Goal: Task Accomplishment & Management: Complete application form

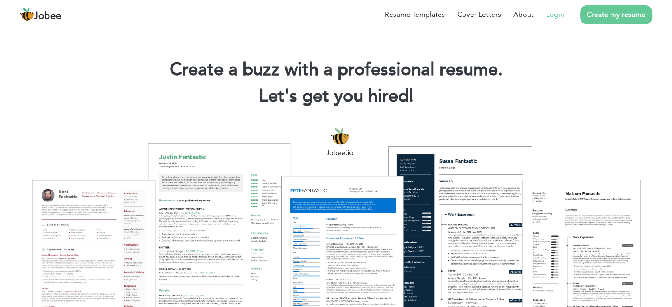
click at [559, 15] on link "Login" at bounding box center [555, 14] width 18 height 11
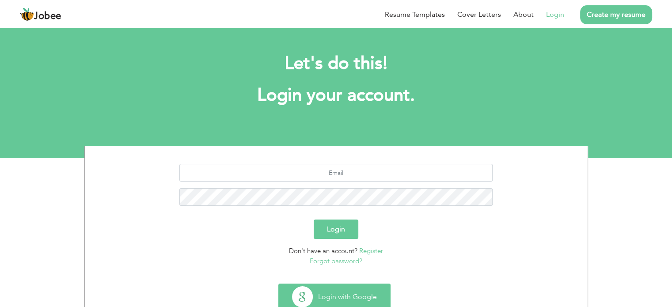
click at [353, 288] on button "Login with Google" at bounding box center [334, 297] width 111 height 26
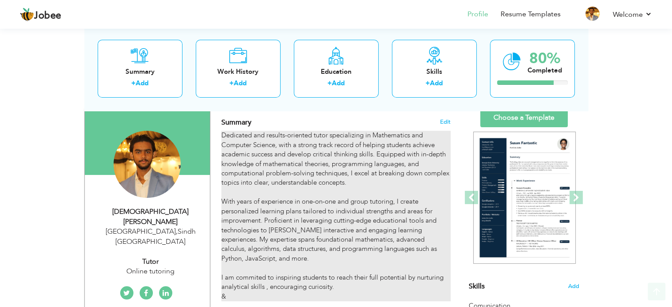
scroll to position [58, 0]
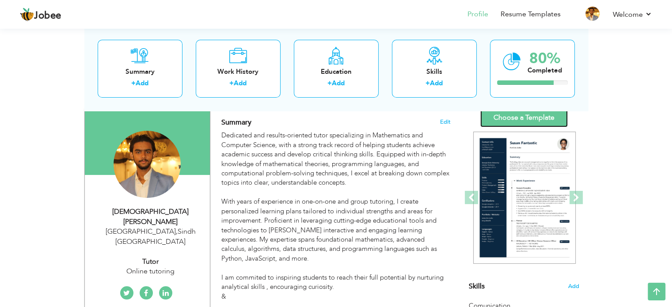
click at [554, 120] on link "Choose a Template" at bounding box center [525, 117] width 88 height 19
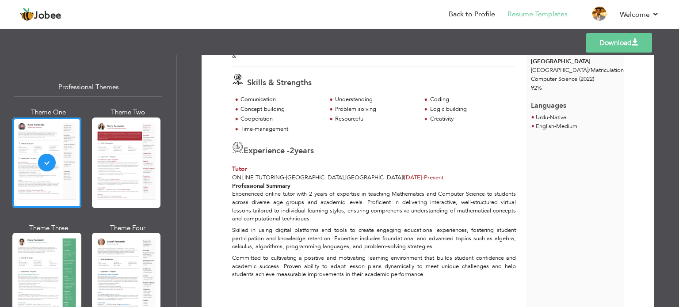
scroll to position [261, 0]
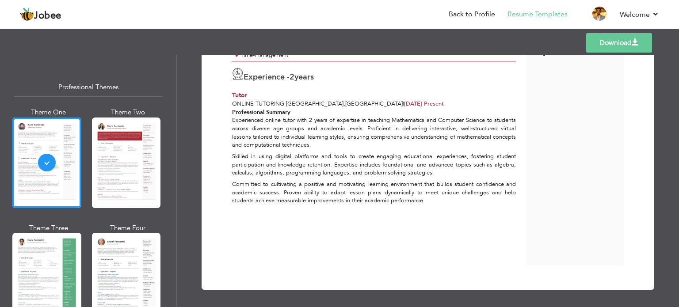
click at [314, 75] on label "2 years" at bounding box center [302, 77] width 24 height 11
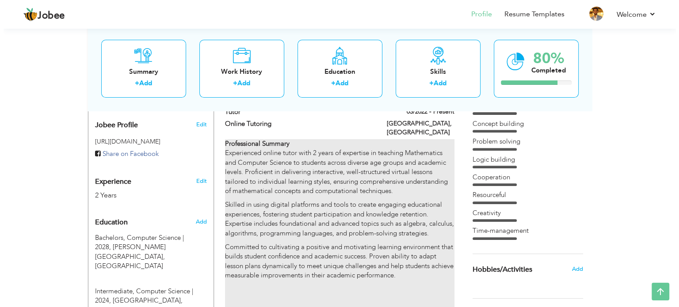
scroll to position [294, 0]
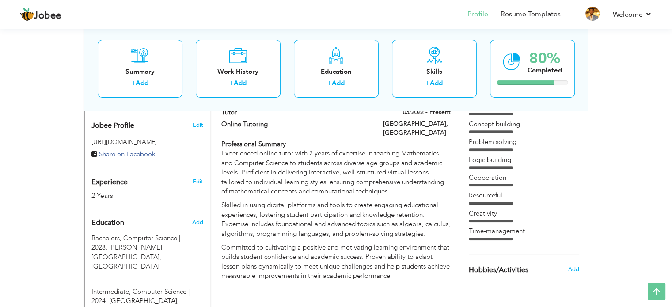
click at [94, 191] on div "2 Years" at bounding box center [137, 196] width 91 height 10
type input "[DEMOGRAPHIC_DATA]"
type input "Umer"
type input "03322316248"
select select "number:166"
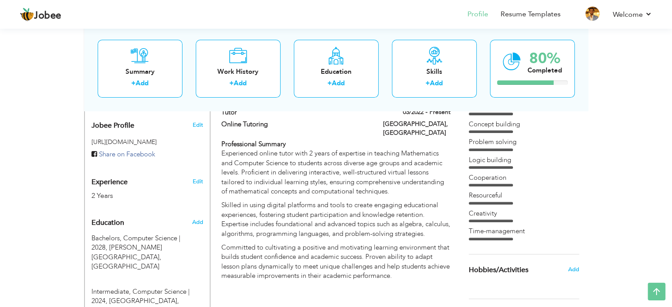
type input "Sindh"
type input "[GEOGRAPHIC_DATA]"
select select "number:4"
type input "Online tutoring"
type input "Tutor"
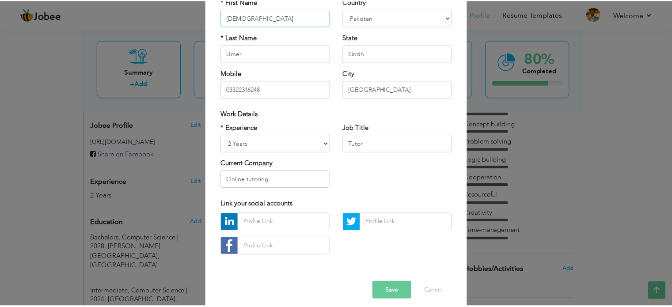
scroll to position [92, 0]
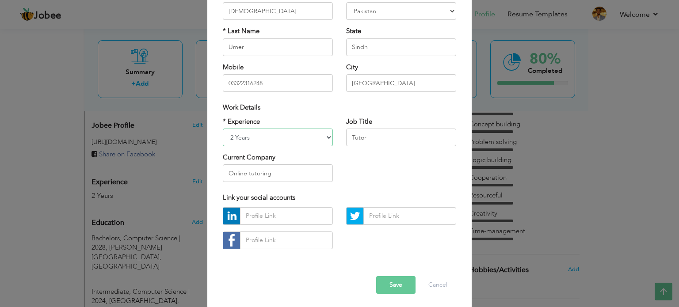
click at [229, 132] on select "Entry Level Less than 1 Year 1 Year 2 Years 3 Years 4 Years 5 Years 6 Years 7 Y…" at bounding box center [278, 138] width 110 height 18
select select "number:5"
click at [223, 129] on select "Entry Level Less than 1 Year 1 Year 2 Years 3 Years 4 Years 5 Years 6 Years 7 Y…" at bounding box center [278, 138] width 110 height 18
click at [405, 277] on button "Save" at bounding box center [395, 285] width 39 height 18
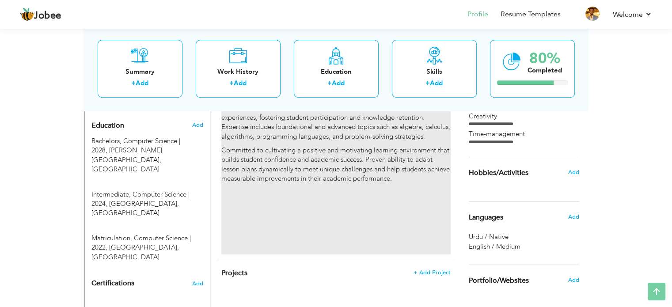
scroll to position [426, 0]
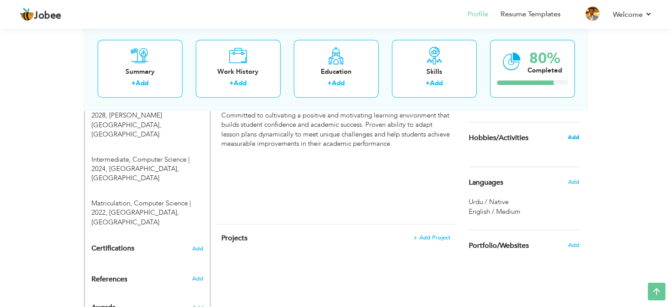
click at [575, 138] on span "Add" at bounding box center [573, 138] width 11 height 8
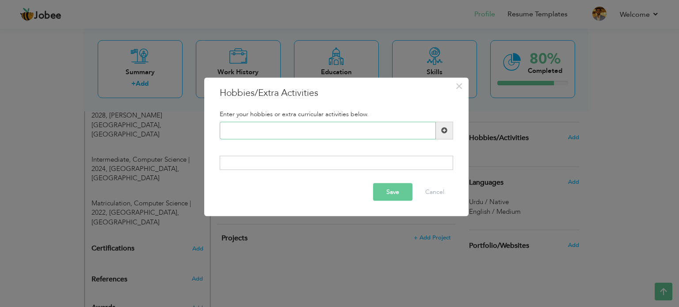
click at [359, 132] on input "text" at bounding box center [328, 131] width 216 height 18
type input "coding"
click at [339, 168] on div at bounding box center [336, 163] width 233 height 14
click at [386, 193] on button "Save" at bounding box center [392, 192] width 39 height 18
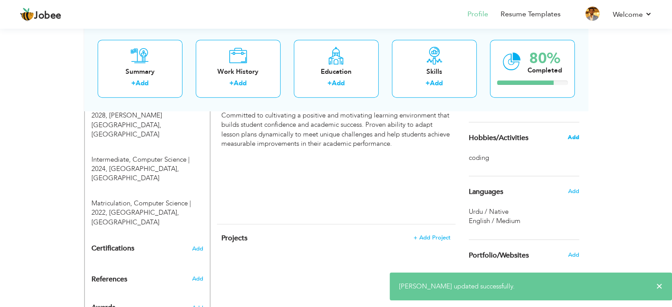
click at [570, 138] on span "Add" at bounding box center [573, 138] width 11 height 8
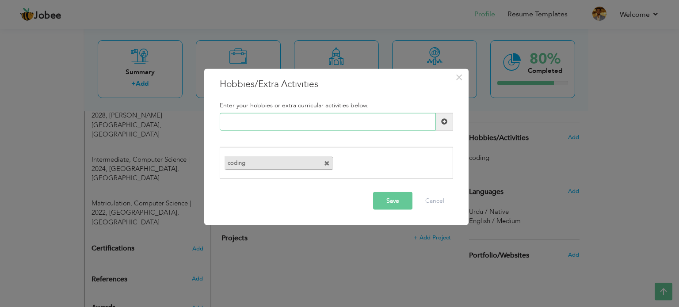
type input "f"
type input "s"
type input "gaming"
click at [384, 206] on button "Save" at bounding box center [392, 201] width 39 height 18
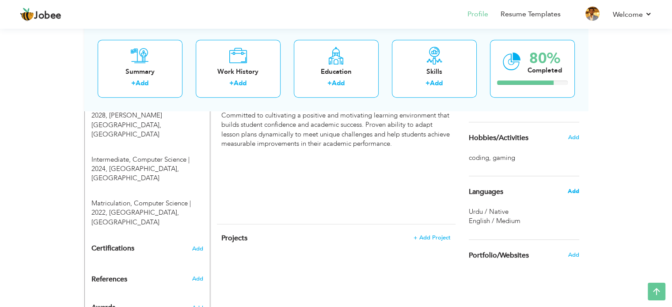
click at [578, 190] on span "Add" at bounding box center [573, 191] width 11 height 8
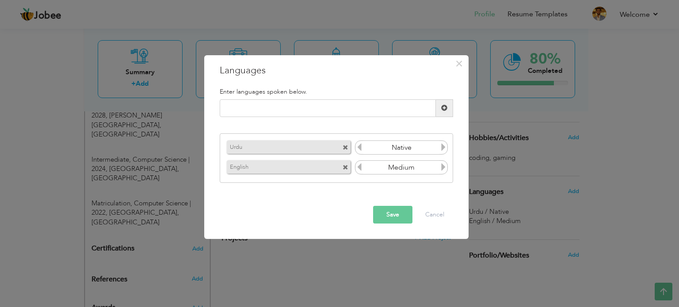
click at [440, 166] on icon at bounding box center [443, 167] width 8 height 8
click at [359, 167] on icon at bounding box center [359, 167] width 8 height 8
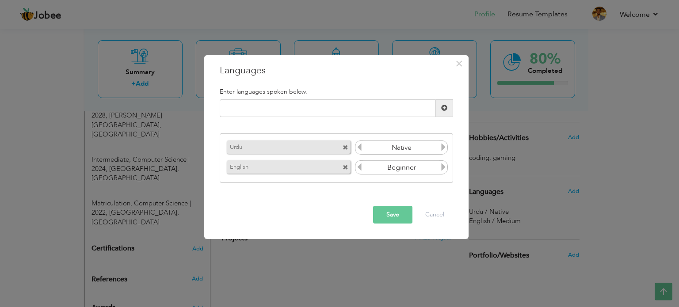
click at [443, 170] on icon at bounding box center [443, 167] width 8 height 8
click at [398, 219] on button "Save" at bounding box center [392, 215] width 39 height 18
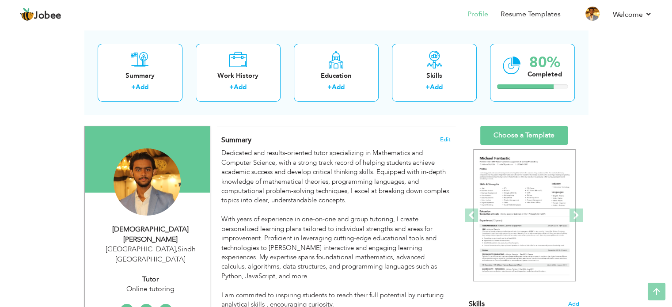
scroll to position [31, 0]
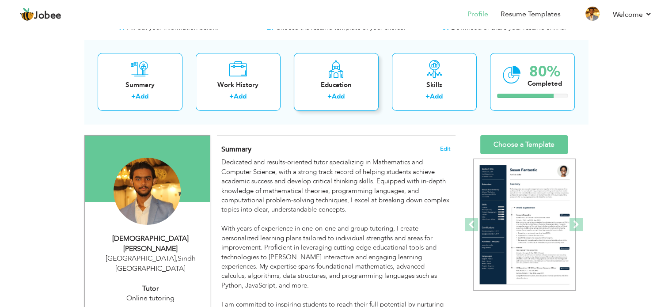
click at [333, 97] on link "Add" at bounding box center [338, 96] width 13 height 9
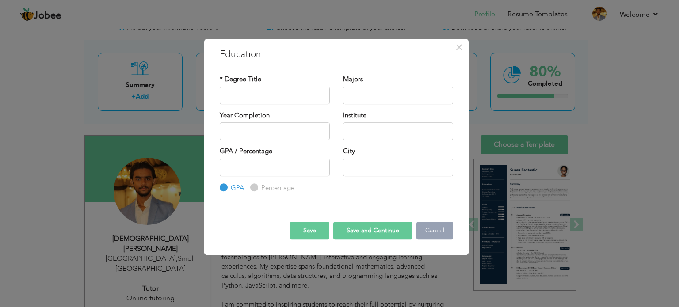
click at [443, 234] on button "Cancel" at bounding box center [434, 231] width 37 height 18
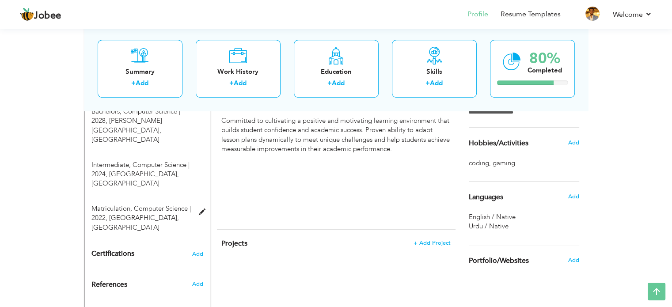
scroll to position [420, 0]
click at [198, 252] on span "Add" at bounding box center [197, 255] width 11 height 6
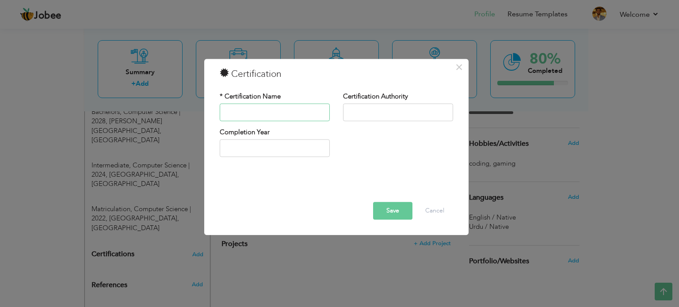
click at [286, 115] on input "text" at bounding box center [275, 112] width 110 height 18
type input "LRN Web dev"
click at [383, 114] on input "text" at bounding box center [398, 112] width 110 height 18
type input "LRN"
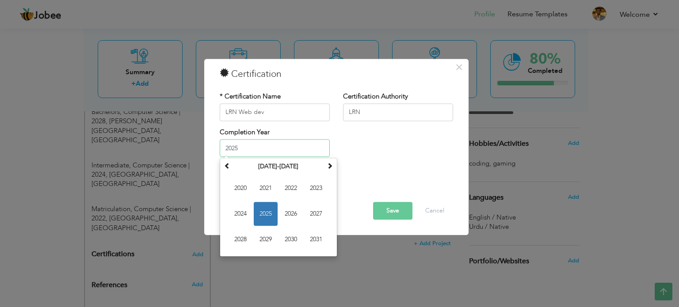
click at [296, 147] on input "2025" at bounding box center [275, 149] width 110 height 18
click at [315, 195] on span "2023" at bounding box center [316, 189] width 24 height 24
type input "2023"
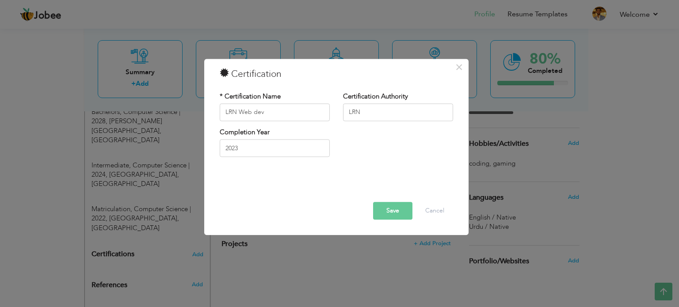
click at [391, 210] on button "Save" at bounding box center [392, 211] width 39 height 18
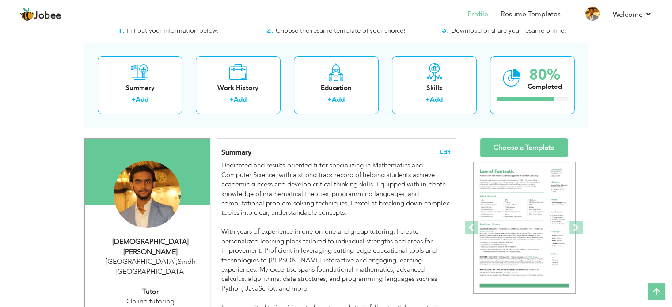
scroll to position [0, 0]
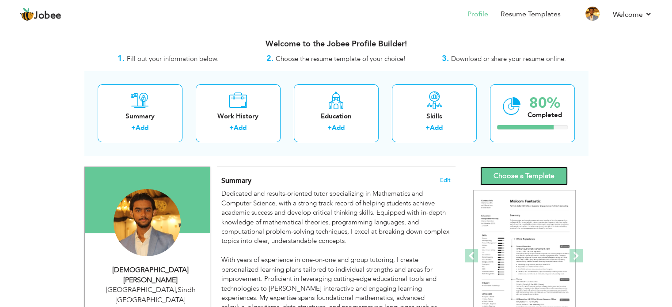
click at [508, 176] on link "Choose a Template" at bounding box center [525, 176] width 88 height 19
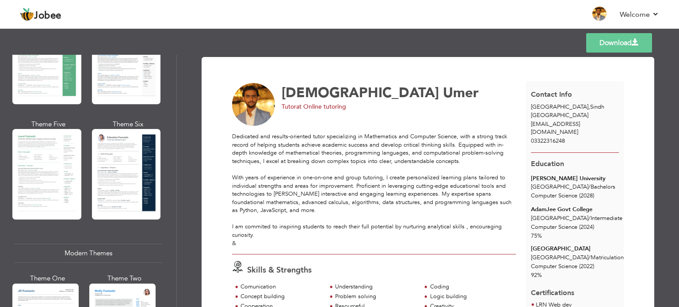
scroll to position [237, 0]
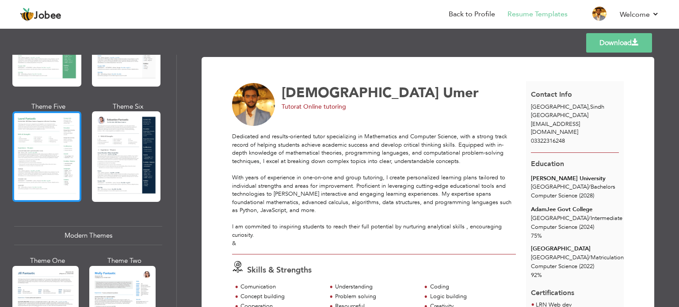
click at [54, 125] on div at bounding box center [46, 156] width 69 height 91
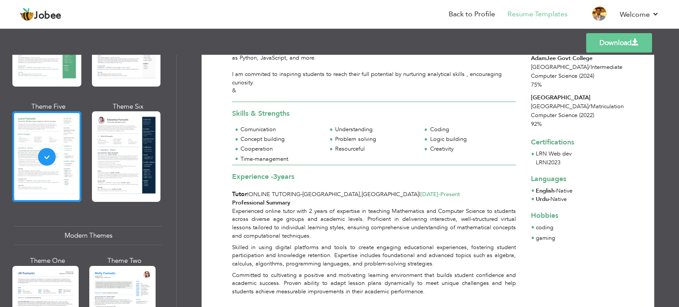
scroll to position [230, 0]
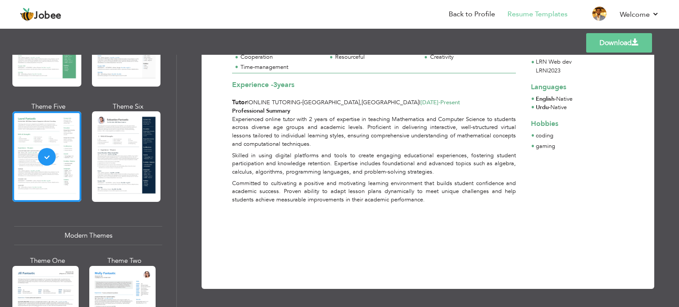
click at [619, 40] on link "Download" at bounding box center [619, 42] width 66 height 19
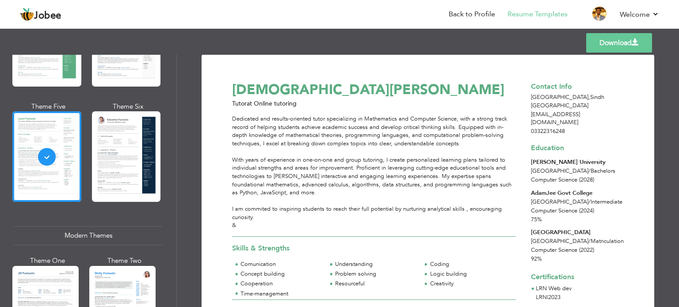
scroll to position [0, 0]
